Goal: Task Accomplishment & Management: Manage account settings

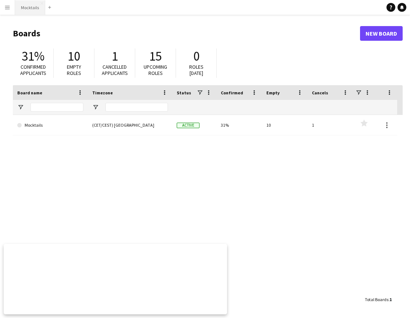
click at [35, 10] on button "Mocktails Close" at bounding box center [30, 7] width 30 height 14
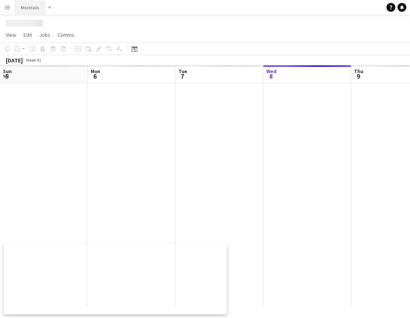
scroll to position [0, 176]
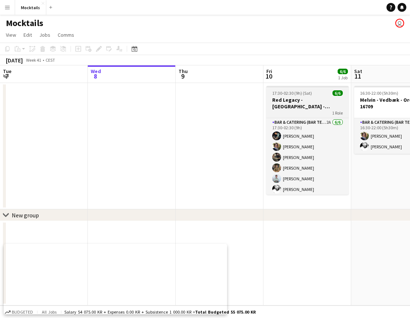
click at [310, 104] on h3 "Red Legacy - [GEOGRAPHIC_DATA] - Organic" at bounding box center [307, 103] width 82 height 13
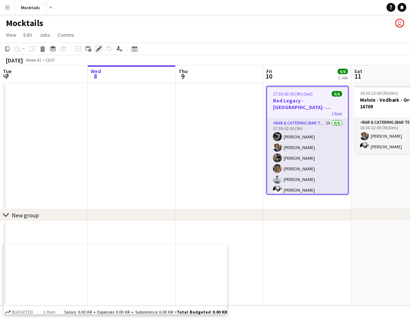
click at [99, 49] on icon at bounding box center [99, 49] width 4 height 4
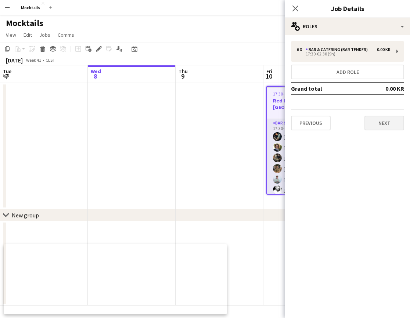
click at [384, 122] on button "Next" at bounding box center [384, 123] width 40 height 15
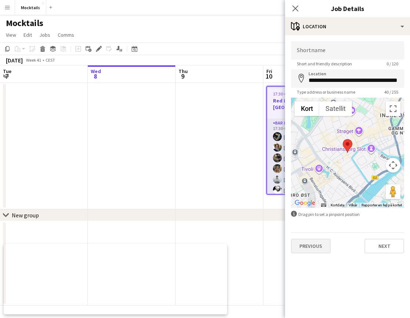
click at [317, 245] on button "Previous" at bounding box center [311, 246] width 40 height 15
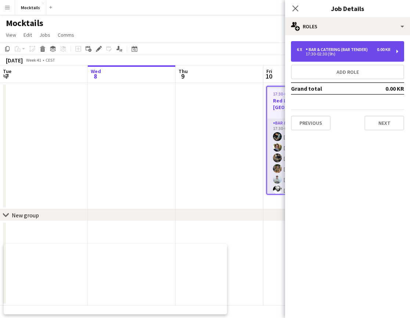
click at [339, 58] on div "6 x Bar & Catering (Bar Tender) 0.00 KR 17:30-02:30 (9h)" at bounding box center [347, 51] width 113 height 21
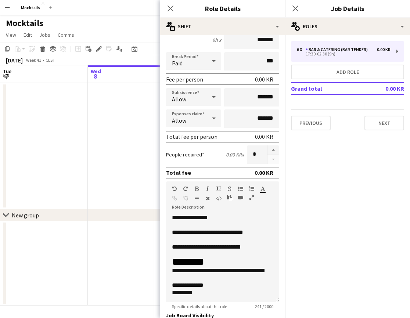
scroll to position [0, 0]
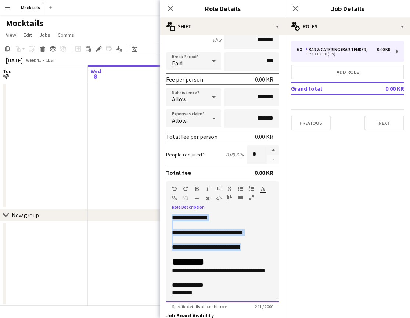
drag, startPoint x: 172, startPoint y: 220, endPoint x: 257, endPoint y: 246, distance: 88.3
click at [257, 246] on div "**********" at bounding box center [222, 258] width 113 height 88
copy div "**********"
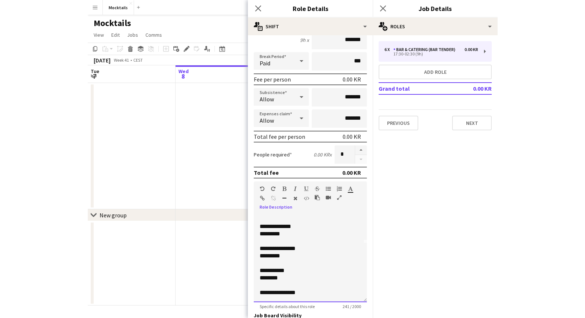
scroll to position [58, 0]
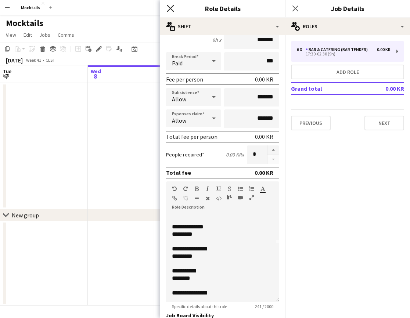
click at [169, 7] on icon at bounding box center [170, 8] width 7 height 7
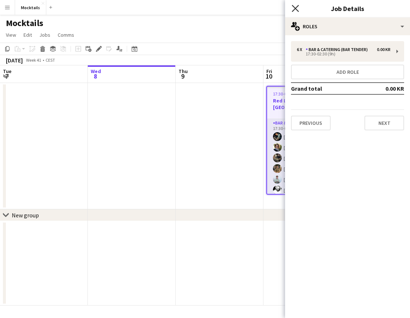
click at [293, 7] on icon "Close pop-in" at bounding box center [295, 8] width 7 height 7
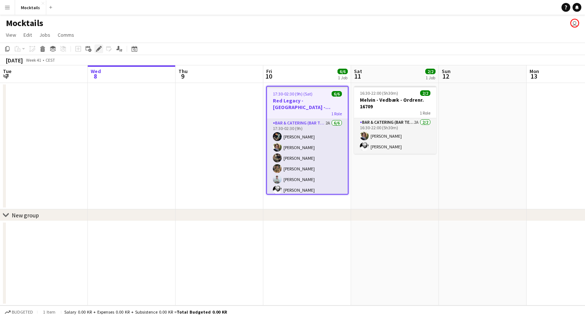
click at [98, 47] on icon "Edit" at bounding box center [99, 49] width 6 height 6
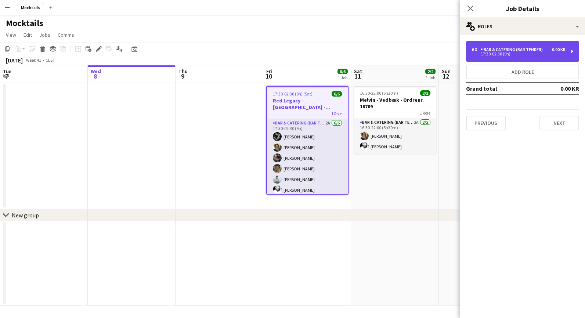
click at [409, 49] on div "Bar & Catering (Bar Tender)" at bounding box center [513, 49] width 65 height 5
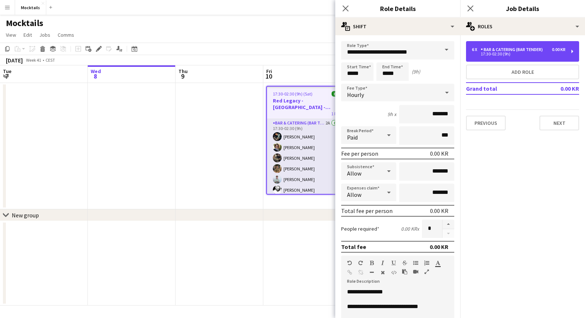
scroll to position [0, 0]
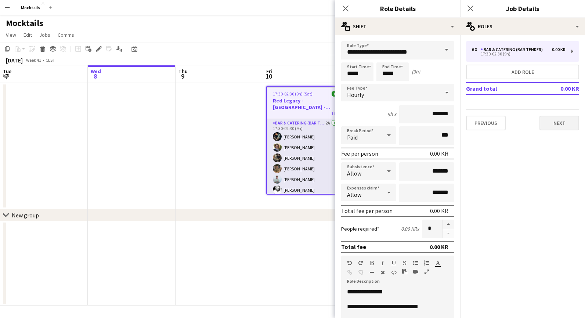
click at [409, 123] on button "Next" at bounding box center [559, 123] width 40 height 15
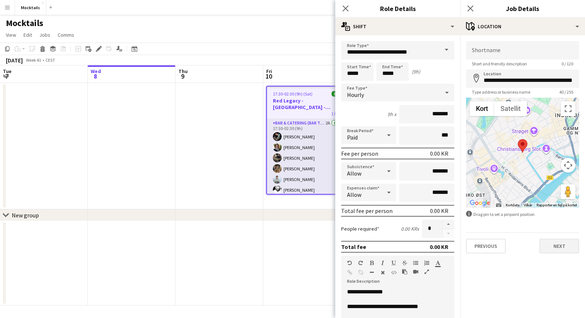
click at [409, 250] on button "Next" at bounding box center [559, 246] width 40 height 15
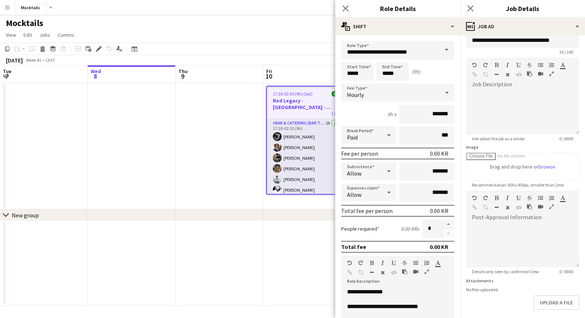
scroll to position [14, 0]
click at [409, 301] on button "Upload a file" at bounding box center [557, 300] width 46 height 15
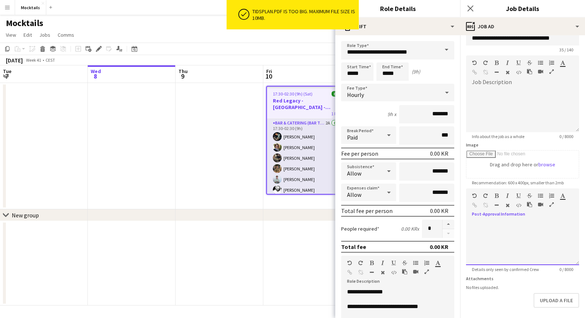
click at [409, 239] on div at bounding box center [522, 243] width 113 height 44
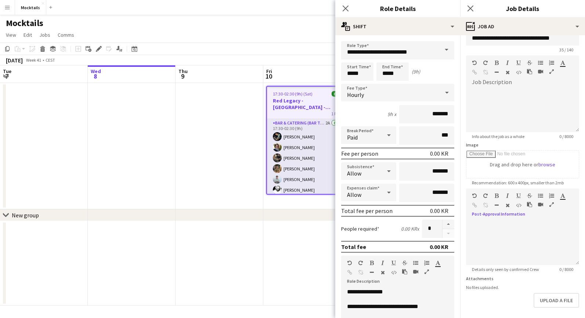
click at [253, 190] on app-date-cell at bounding box center [220, 146] width 88 height 126
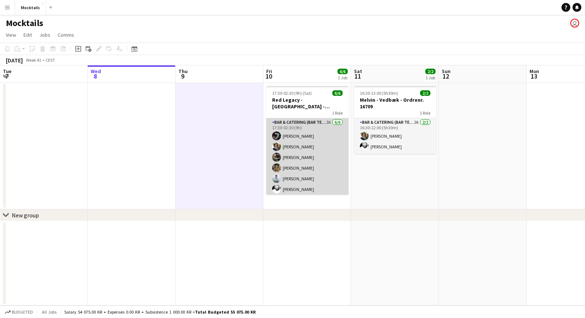
click at [296, 173] on app-card-role "Bar & Catering (Bar Tender) 2A [DATE] 17:30-02:30 (9h) [PERSON_NAME] [PERSON_NA…" at bounding box center [307, 157] width 82 height 78
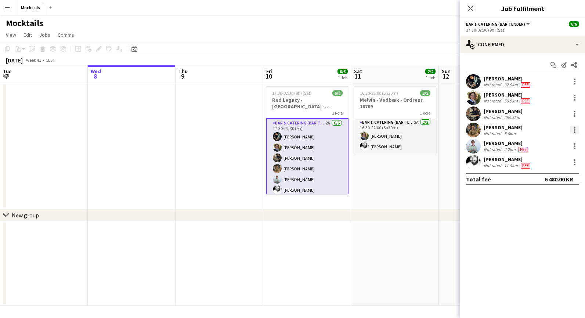
click at [409, 130] on div at bounding box center [574, 130] width 9 height 9
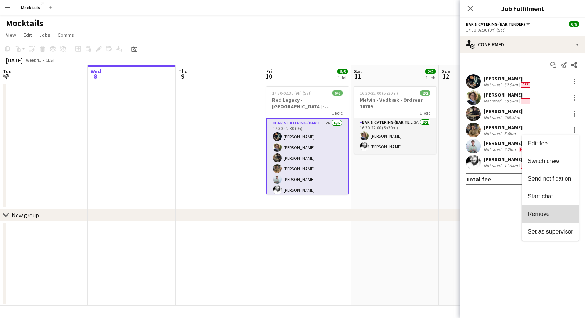
click at [409, 211] on span "Remove" at bounding box center [551, 214] width 46 height 7
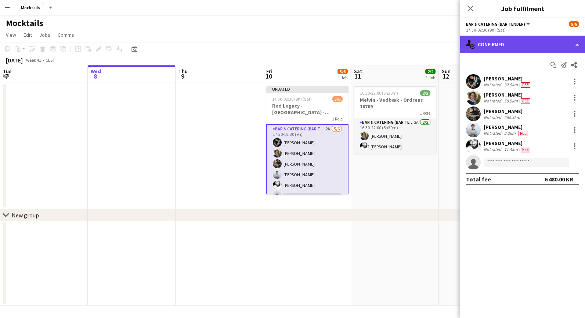
click at [409, 41] on div "single-neutral-actions-check-2 Confirmed" at bounding box center [522, 45] width 125 height 18
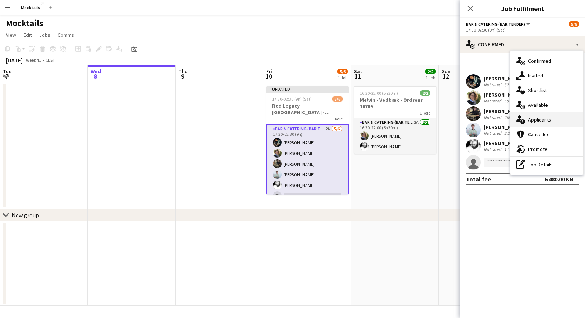
click at [409, 118] on span "Applicants" at bounding box center [539, 119] width 23 height 7
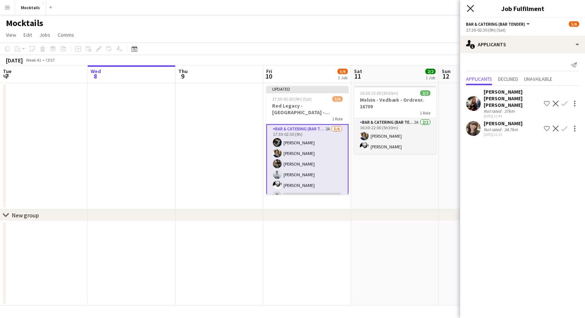
click at [409, 9] on icon at bounding box center [470, 8] width 7 height 7
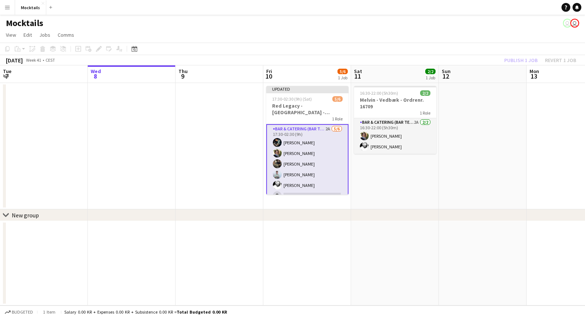
scroll to position [0, 0]
click at [317, 110] on h3 "Red Legacy - [GEOGRAPHIC_DATA] - Organic" at bounding box center [307, 108] width 82 height 13
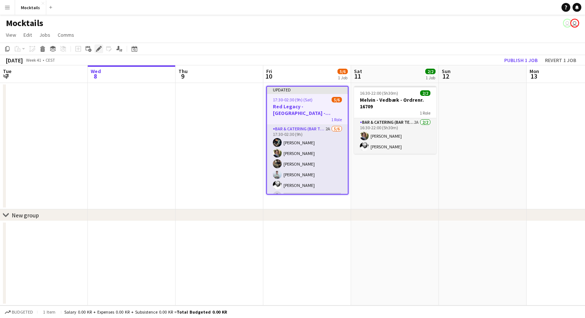
click at [100, 50] on icon "Edit" at bounding box center [99, 49] width 6 height 6
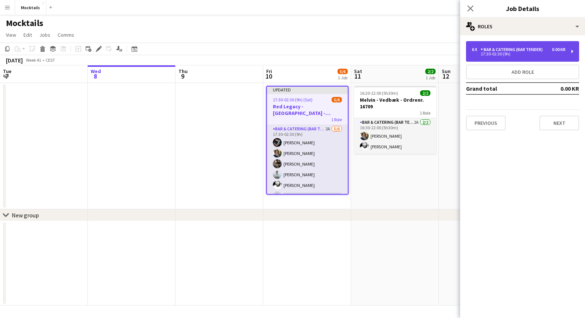
click at [409, 55] on div "17:30-02:30 (9h)" at bounding box center [519, 54] width 94 height 4
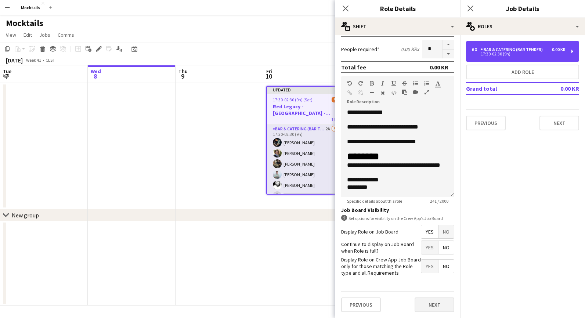
scroll to position [179, 0]
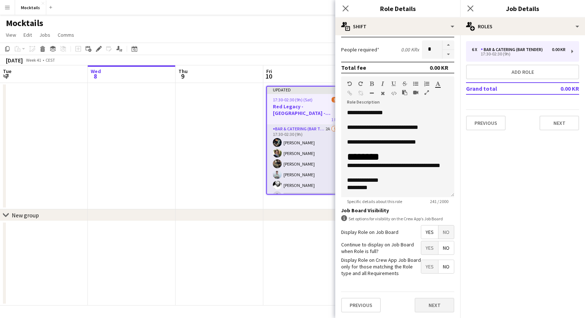
click at [409, 306] on button "Next" at bounding box center [435, 305] width 40 height 15
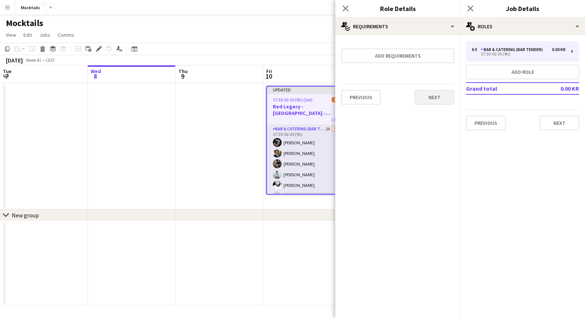
click at [409, 102] on button "Next" at bounding box center [435, 97] width 40 height 15
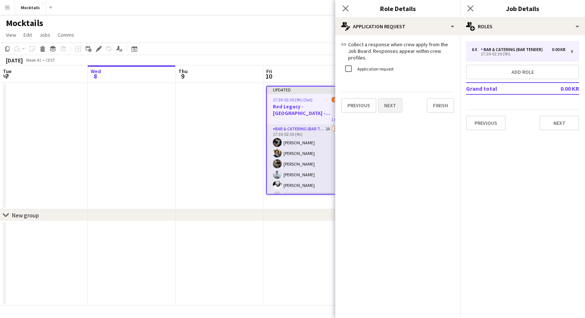
click at [384, 103] on button "Next" at bounding box center [390, 105] width 25 height 15
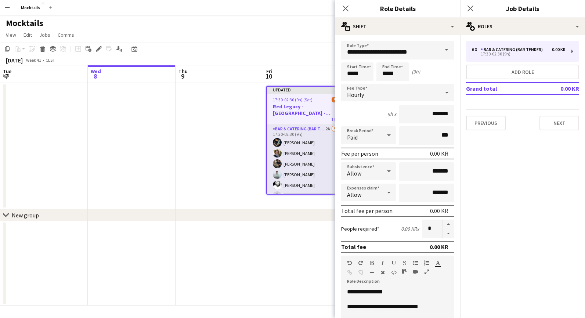
scroll to position [6, 0]
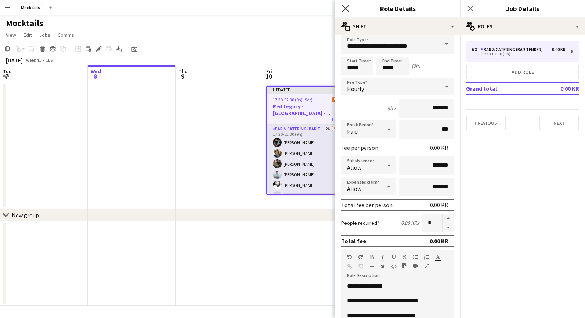
click at [345, 6] on icon "Close pop-in" at bounding box center [345, 8] width 7 height 7
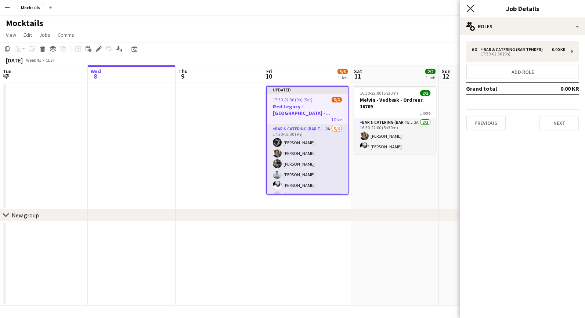
click at [409, 8] on icon "Close pop-in" at bounding box center [470, 8] width 7 height 7
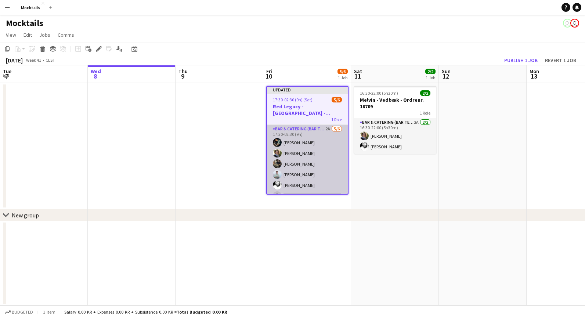
click at [303, 162] on app-card-role "Bar & Catering (Bar Tender) 2A [DATE] 17:30-02:30 (9h) [PERSON_NAME] [PERSON_NA…" at bounding box center [307, 164] width 81 height 78
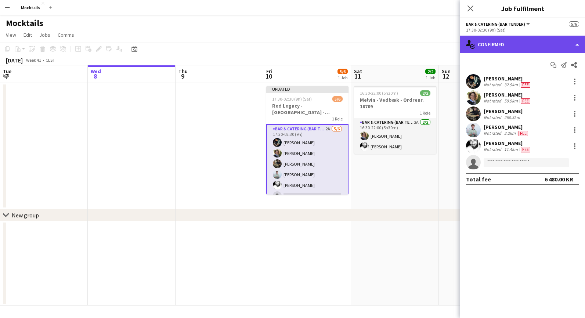
click at [409, 40] on div "single-neutral-actions-check-2 Confirmed" at bounding box center [522, 45] width 125 height 18
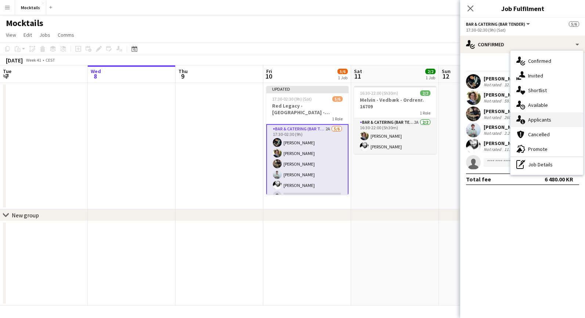
click at [409, 120] on span "Applicants" at bounding box center [539, 119] width 23 height 7
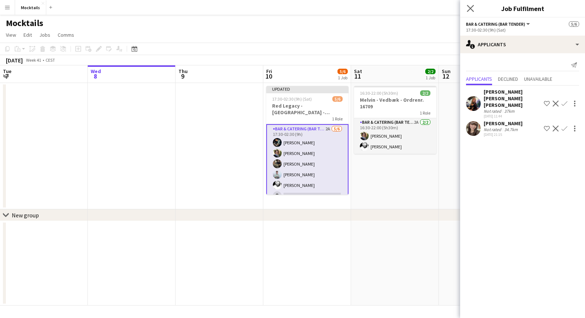
click at [409, 12] on app-icon "Close pop-in" at bounding box center [470, 8] width 11 height 11
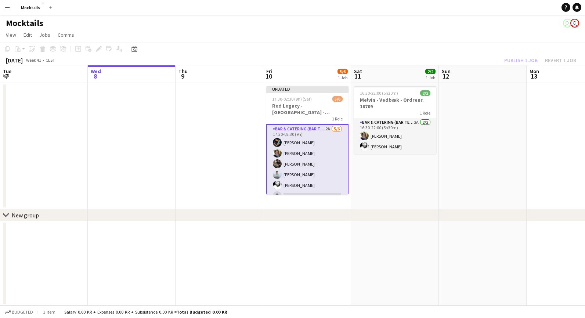
click at [409, 30] on app-page-menu "View Day view expanded Day view collapsed Month view Date picker Jump to [DATE]…" at bounding box center [292, 36] width 585 height 14
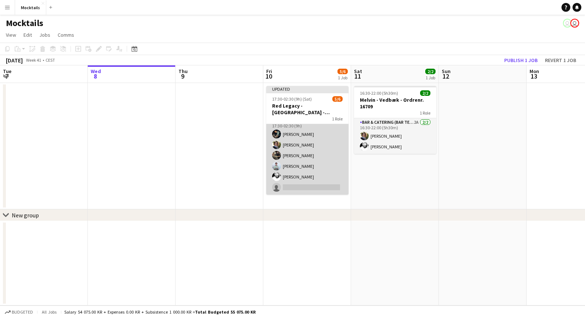
scroll to position [0, 0]
